Goal: Transaction & Acquisition: Subscribe to service/newsletter

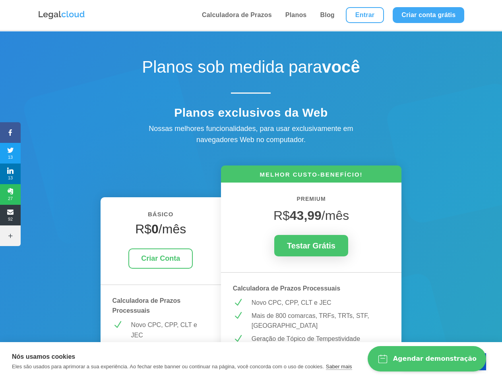
click at [10, 133] on icon at bounding box center [10, 133] width 21 height 6
click at [10, 153] on span "13" at bounding box center [10, 153] width 21 height 13
click at [10, 174] on span "13" at bounding box center [10, 174] width 21 height 13
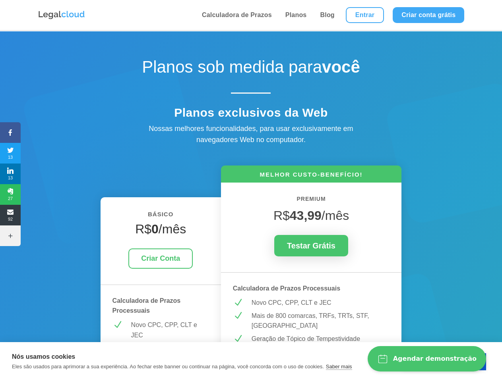
click at [10, 195] on span "27" at bounding box center [10, 194] width 21 height 13
click at [10, 215] on span "92" at bounding box center [10, 215] width 21 height 13
click at [10, 236] on icon at bounding box center [10, 236] width 21 height 6
